Goal: Task Accomplishment & Management: Use online tool/utility

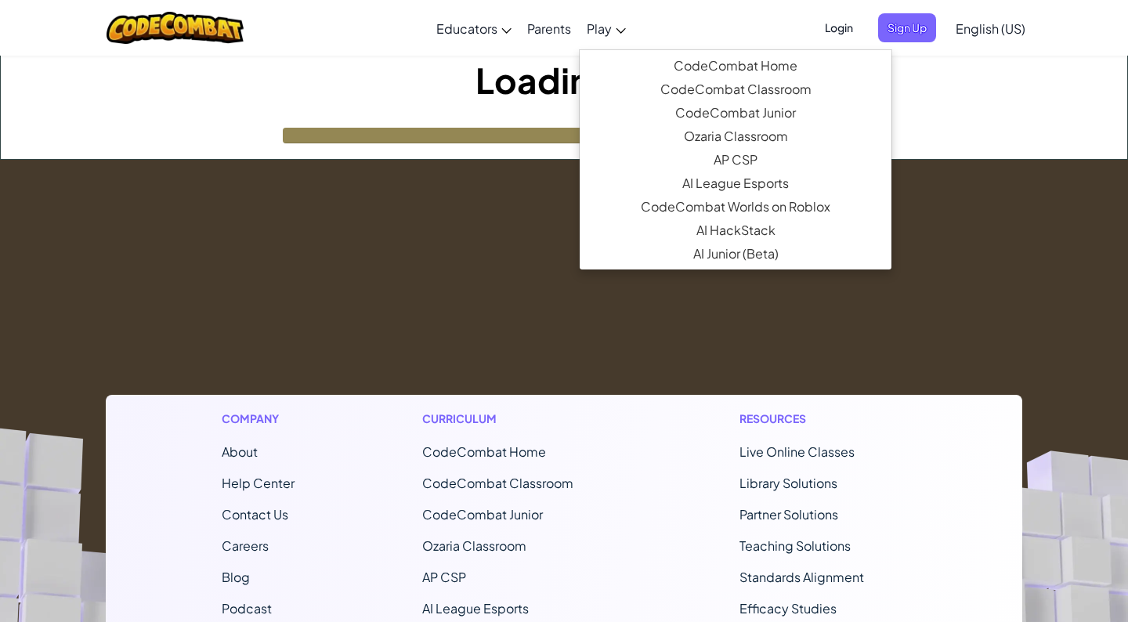
click at [610, 34] on span "Play" at bounding box center [599, 28] width 25 height 16
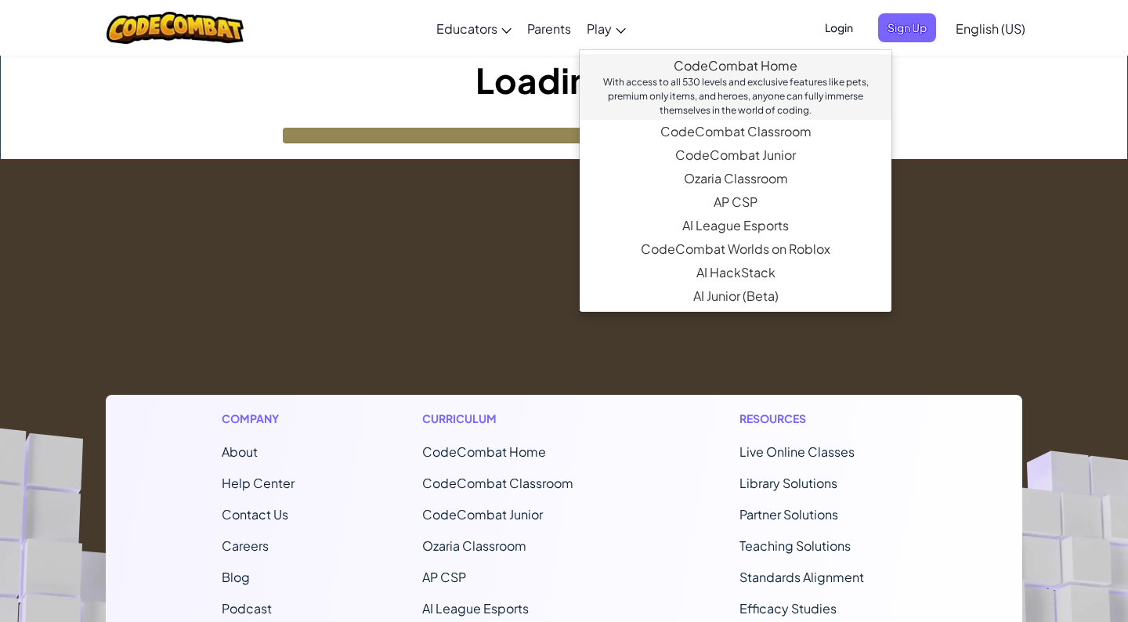
click at [646, 73] on link "CodeCombat Home With access to all 530 levels and exclusive features like pets,…" at bounding box center [736, 87] width 312 height 66
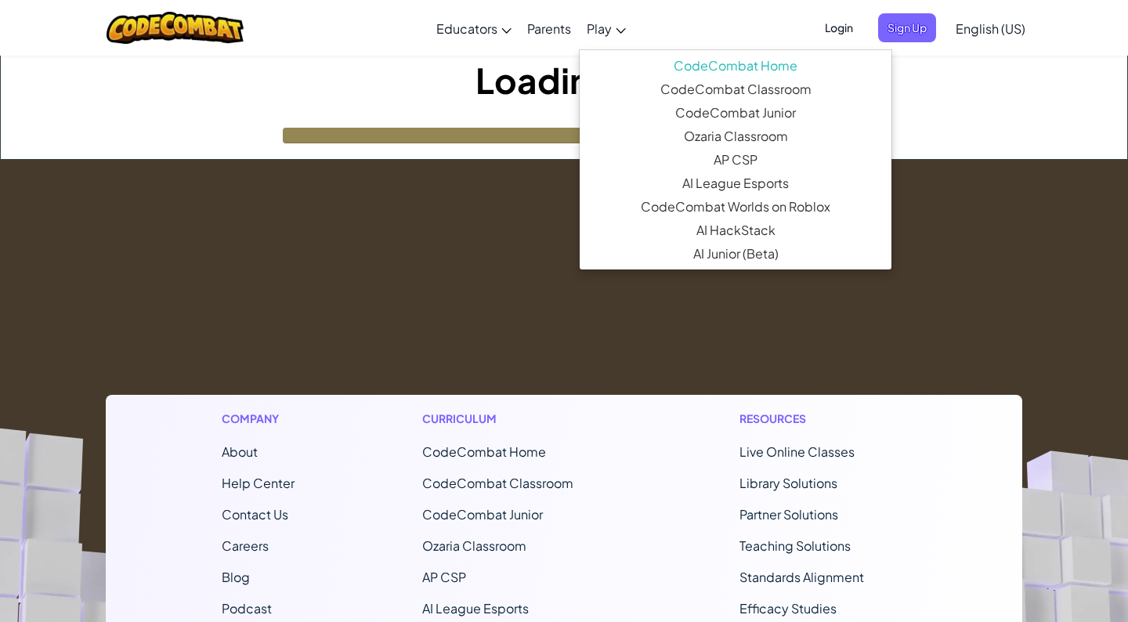
click at [528, 212] on footer "Company About Help Center Contact Us Careers Blog Podcast Curriculum CodeCombat…" at bounding box center [564, 584] width 1128 height 849
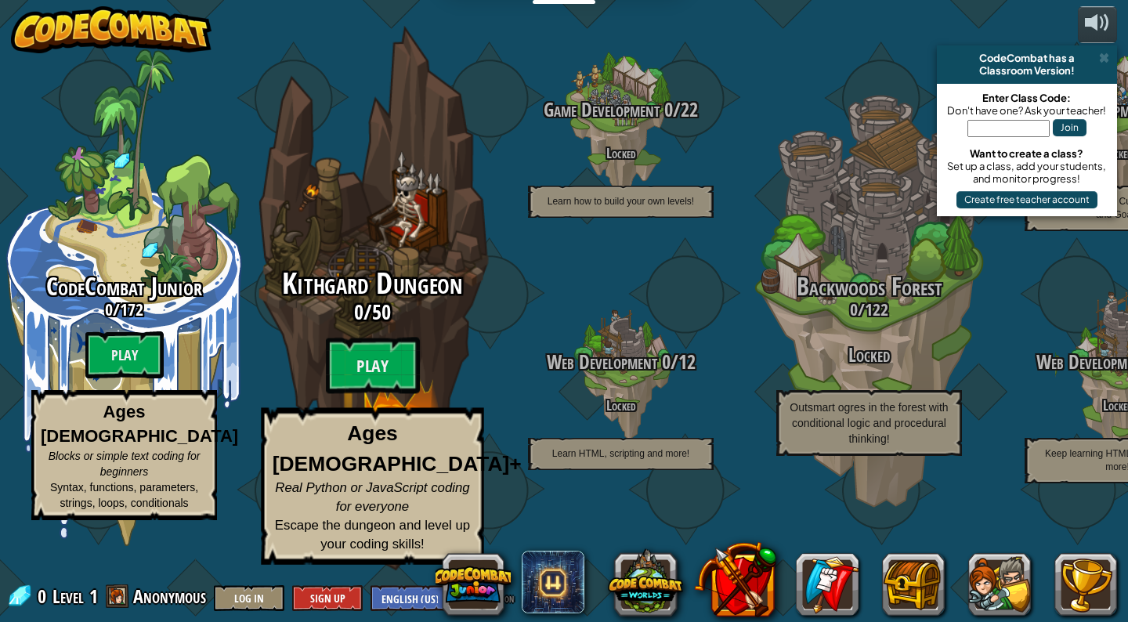
click at [324, 376] on div "Kithgard Dungeon 0 / 50 Play Ages [DEMOGRAPHIC_DATA]+ Real Python or JavaScript…" at bounding box center [372, 416] width 298 height 297
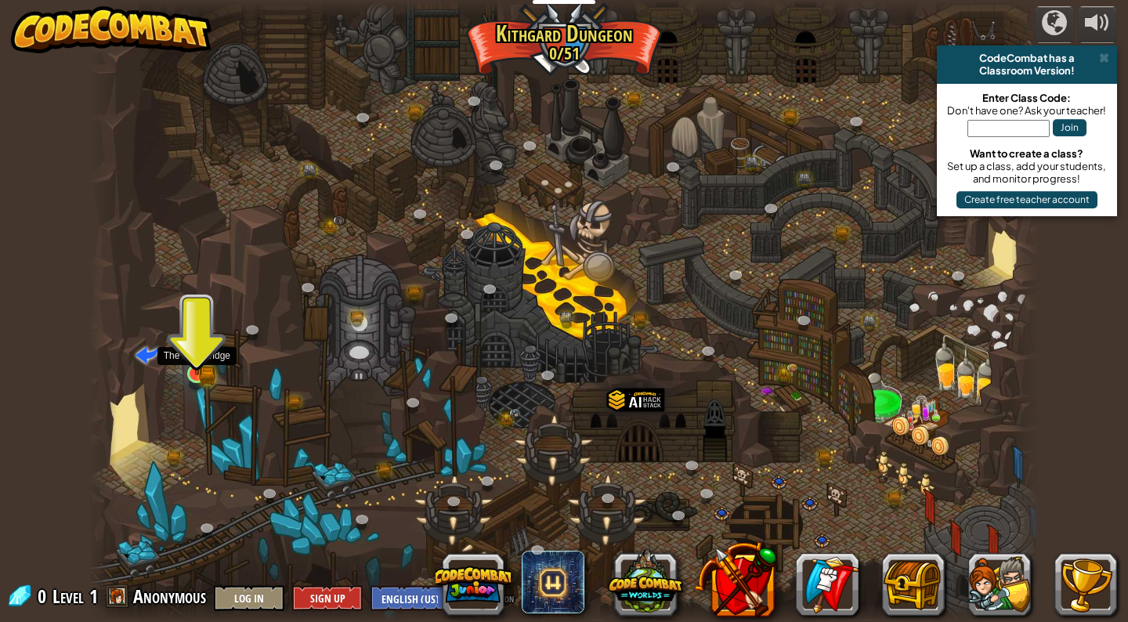
click at [194, 357] on img at bounding box center [197, 349] width 14 height 14
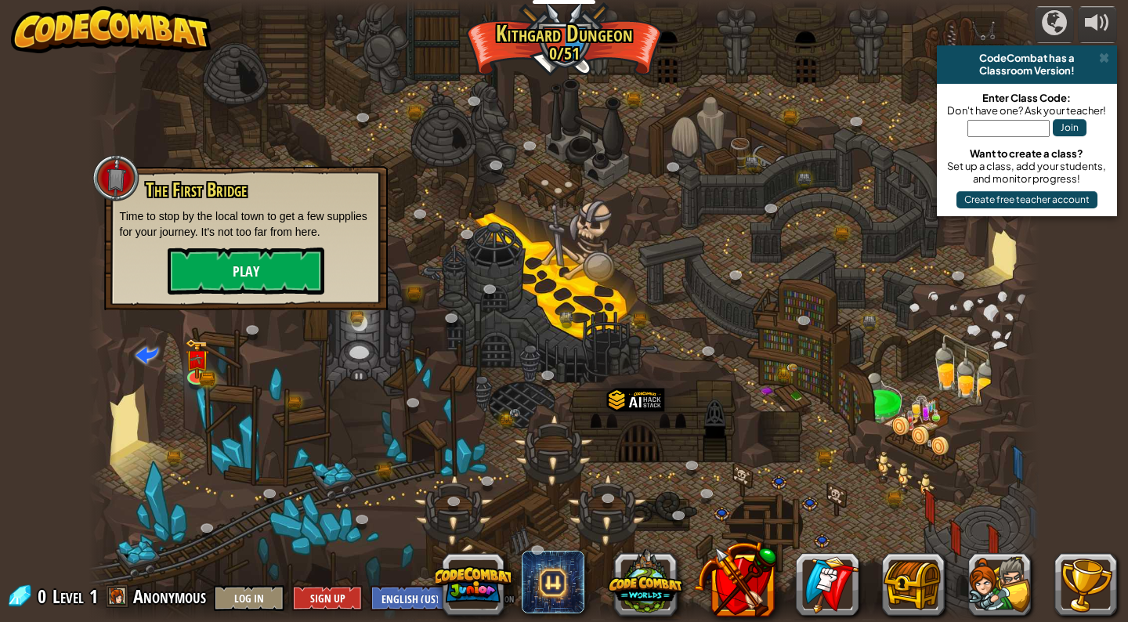
click at [225, 255] on button "Play" at bounding box center [246, 271] width 157 height 47
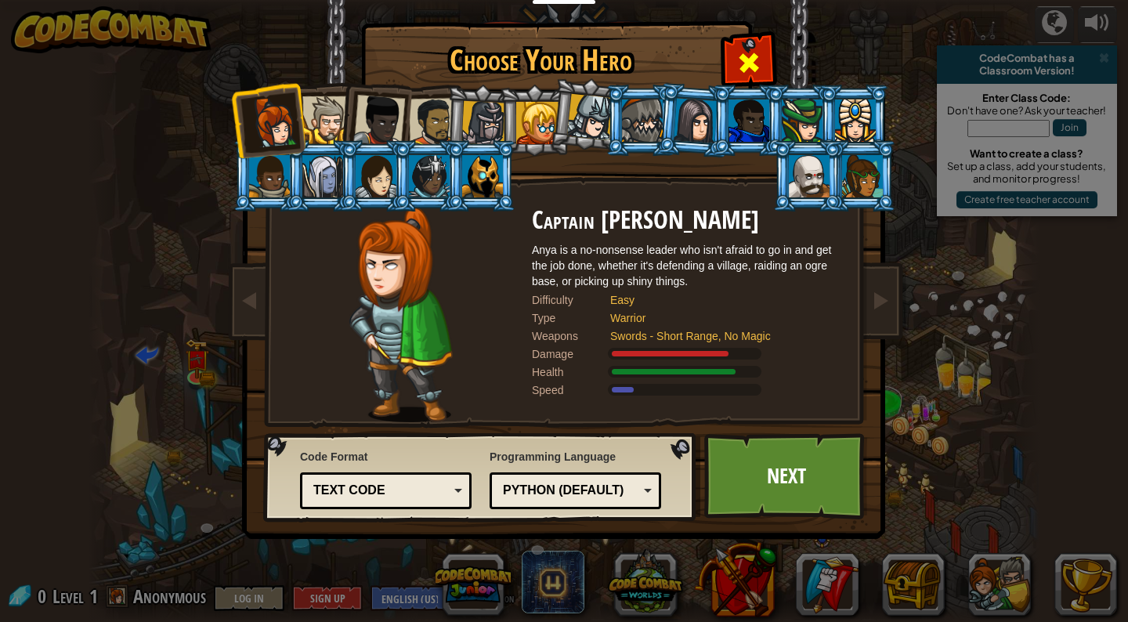
click at [752, 57] on span at bounding box center [749, 62] width 25 height 25
